Goal: Check status: Check status

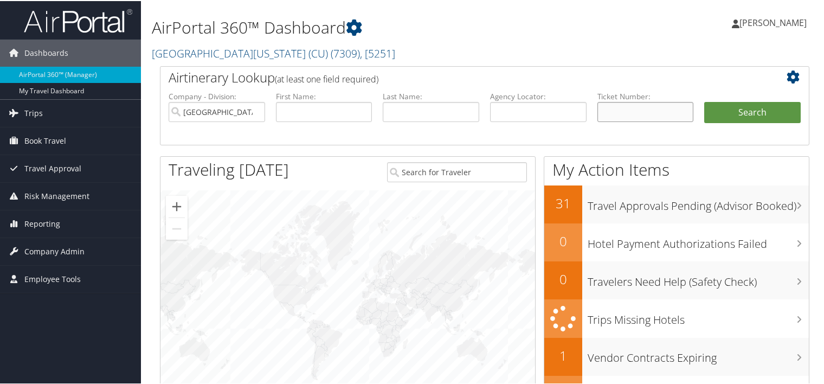
click at [618, 102] on input "text" at bounding box center [646, 111] width 97 height 20
paste input "0167307999892"
type input "0167307999892"
click at [742, 115] on button "Search" at bounding box center [752, 112] width 97 height 22
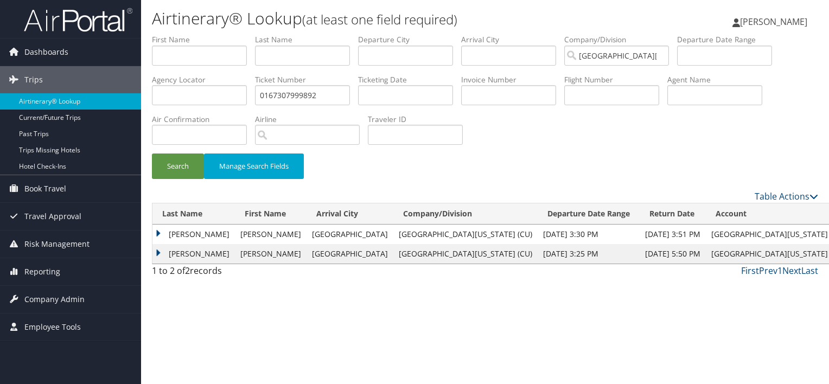
click at [191, 236] on td "[PERSON_NAME]" at bounding box center [193, 235] width 82 height 20
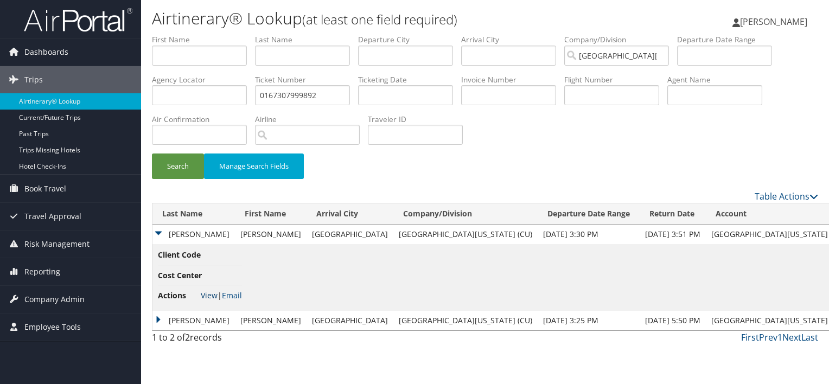
click at [202, 294] on link "View" at bounding box center [209, 295] width 17 height 10
